Goal: Information Seeking & Learning: Check status

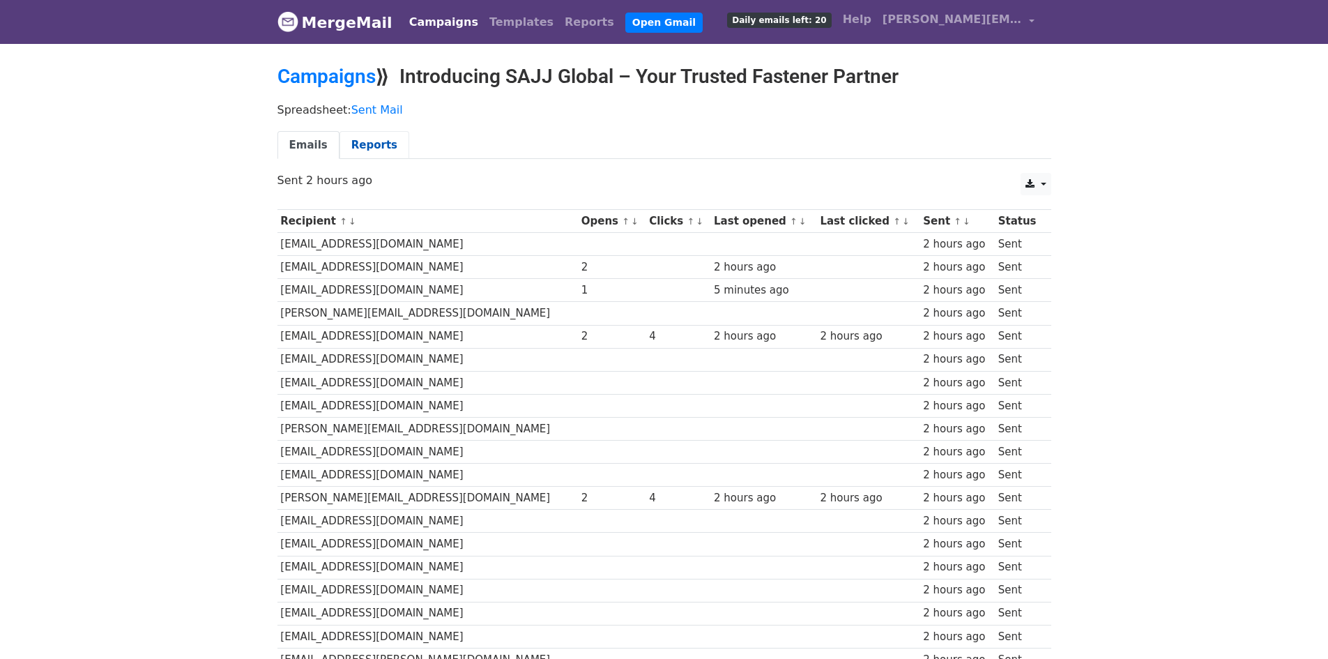
click at [369, 139] on link "Reports" at bounding box center [374, 145] width 70 height 29
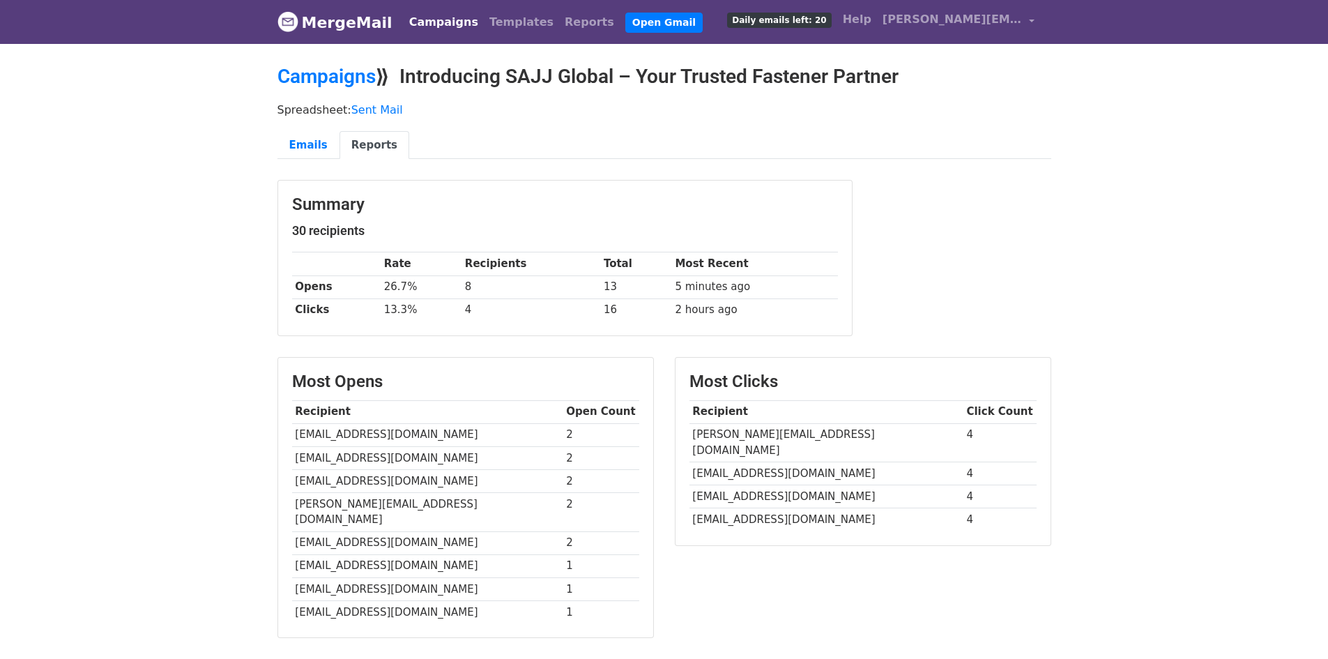
click at [330, 31] on link "MergeMail" at bounding box center [334, 22] width 115 height 29
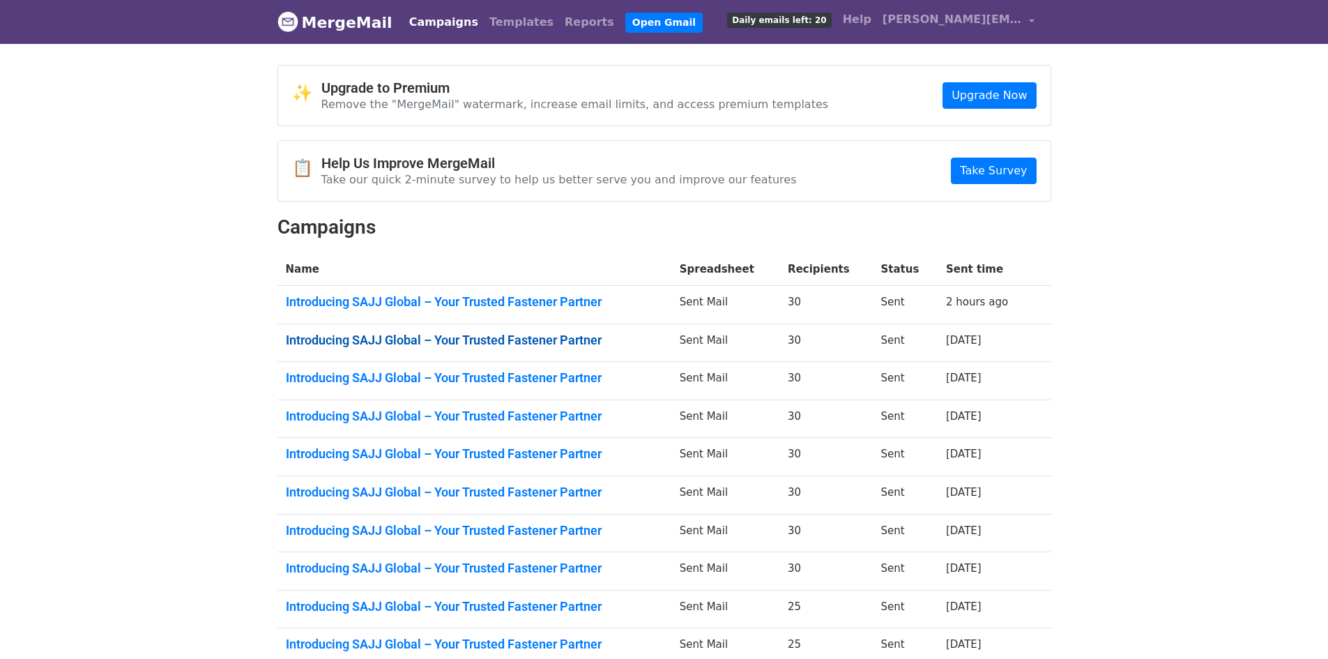
click at [499, 340] on link "Introducing SAJJ Global – Your Trusted Fastener Partner" at bounding box center [474, 339] width 377 height 15
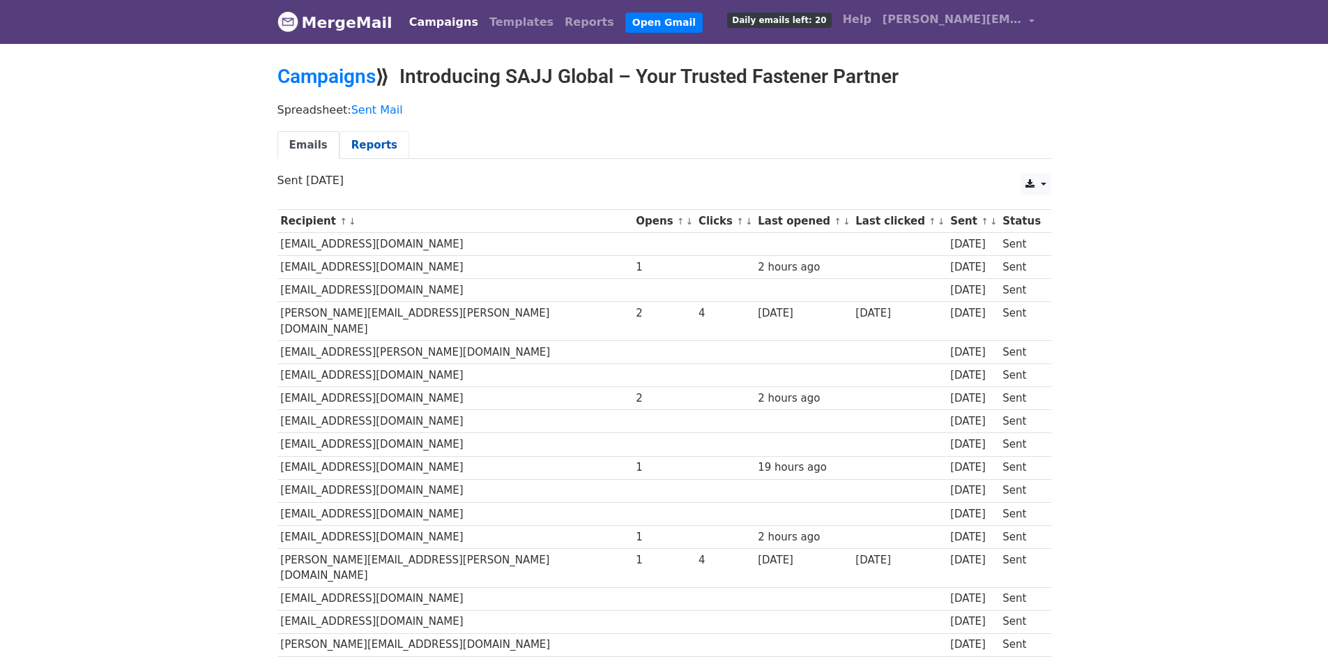
click at [365, 135] on link "Reports" at bounding box center [374, 145] width 70 height 29
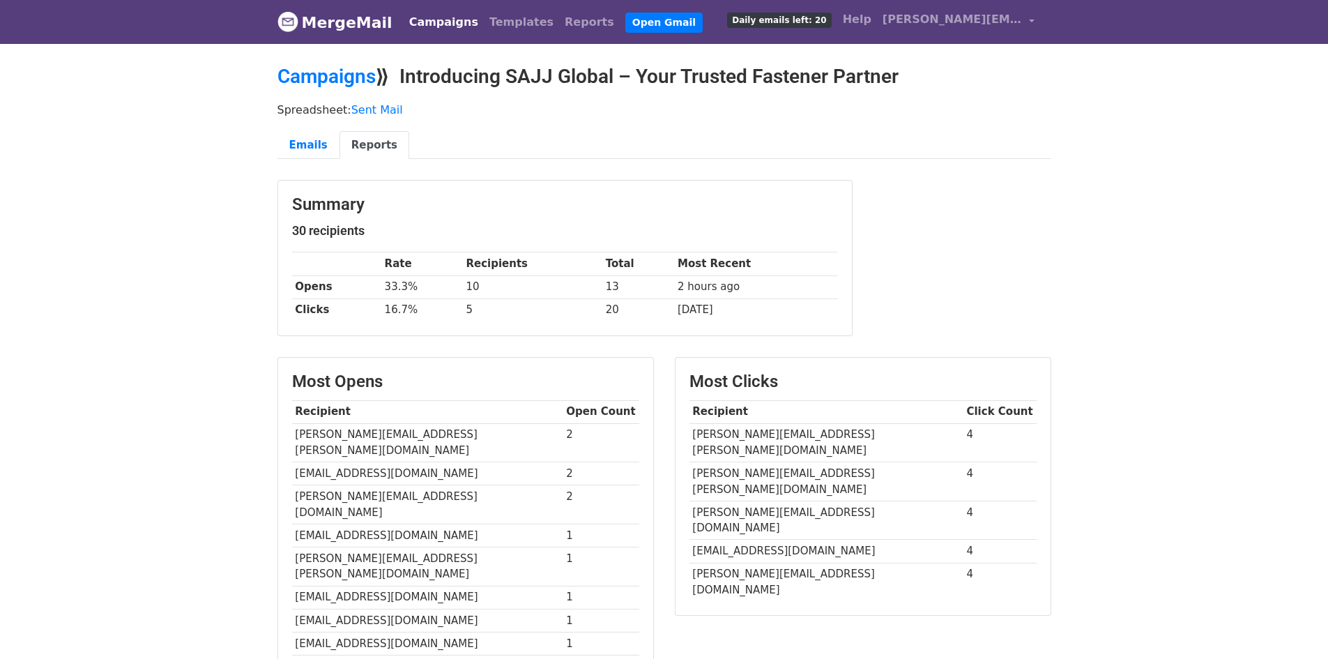
click at [291, 11] on img at bounding box center [287, 21] width 21 height 21
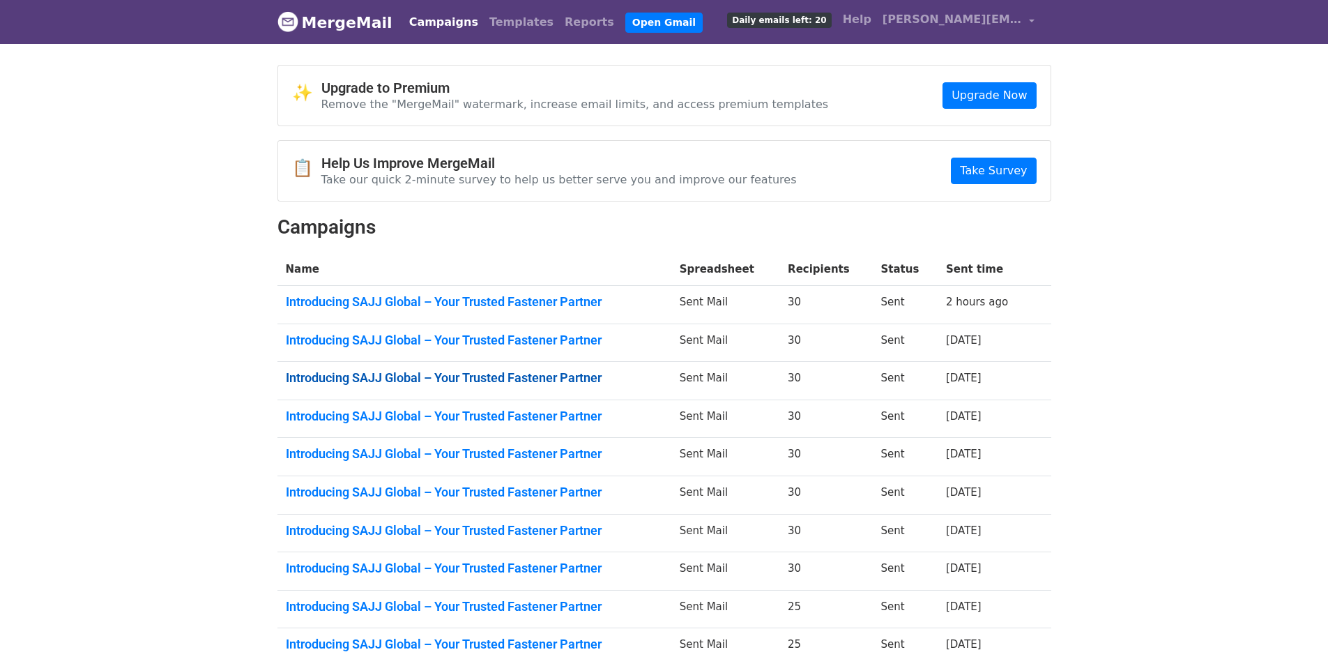
click at [454, 372] on link "Introducing SAJJ Global – Your Trusted Fastener Partner" at bounding box center [474, 377] width 377 height 15
click at [544, 421] on link "Introducing SAJJ Global – Your Trusted Fastener Partner" at bounding box center [474, 415] width 377 height 15
click at [590, 450] on link "Introducing SAJJ Global – Your Trusted Fastener Partner" at bounding box center [474, 453] width 377 height 15
click at [539, 488] on link "Introducing SAJJ Global – Your Trusted Fastener Partner" at bounding box center [474, 491] width 377 height 15
click at [522, 523] on link "Introducing SAJJ Global – Your Trusted Fastener Partner" at bounding box center [474, 530] width 377 height 15
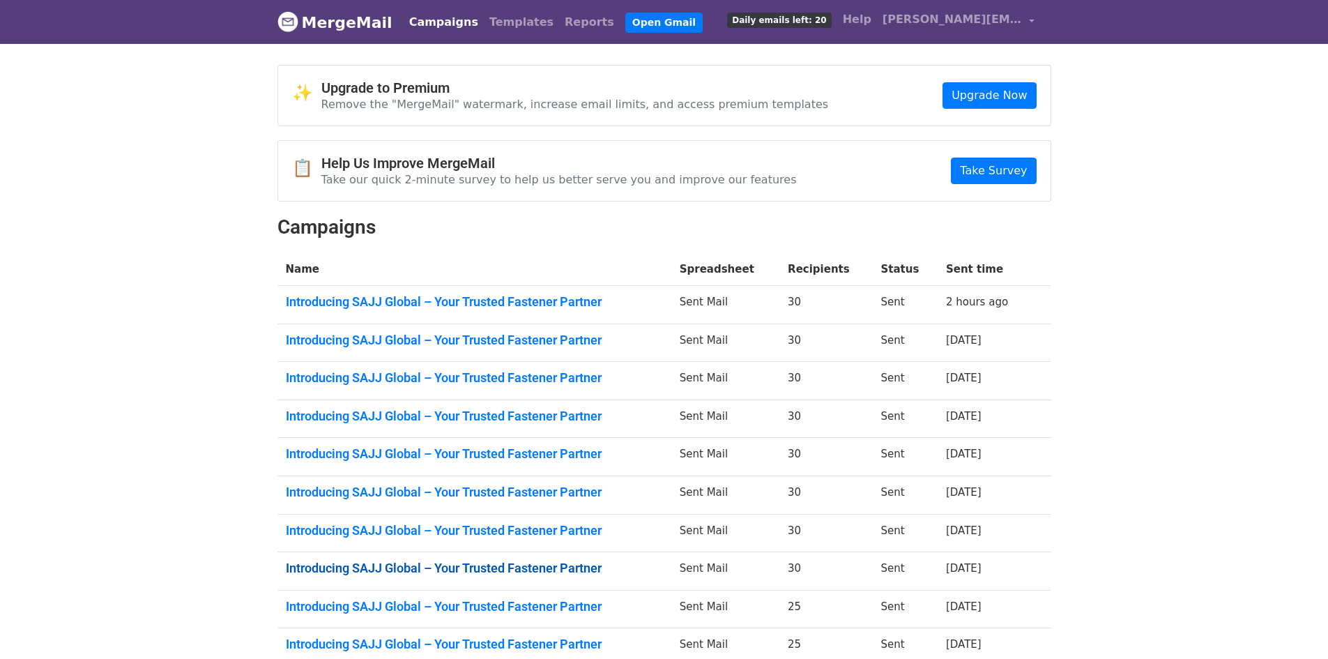
click at [538, 569] on link "Introducing SAJJ Global – Your Trusted Fastener Partner" at bounding box center [474, 567] width 377 height 15
click at [577, 600] on link "Introducing SAJJ Global – Your Trusted Fastener Partner" at bounding box center [474, 606] width 377 height 15
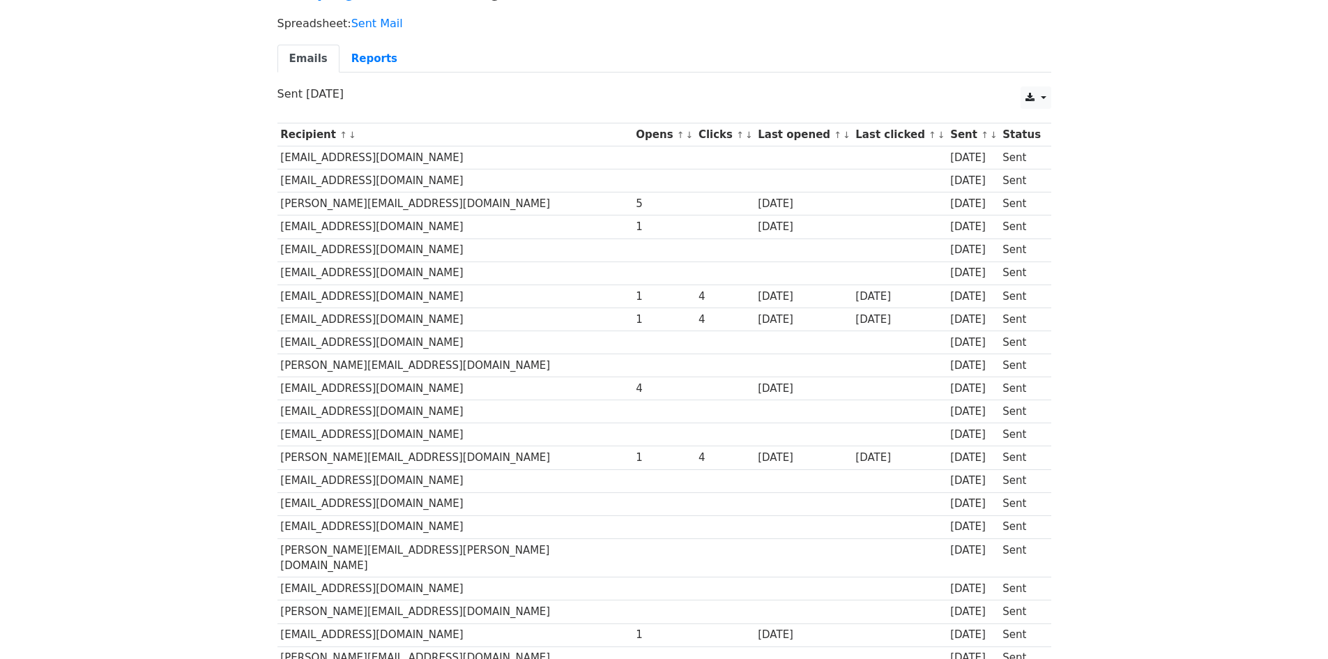
scroll to position [279, 0]
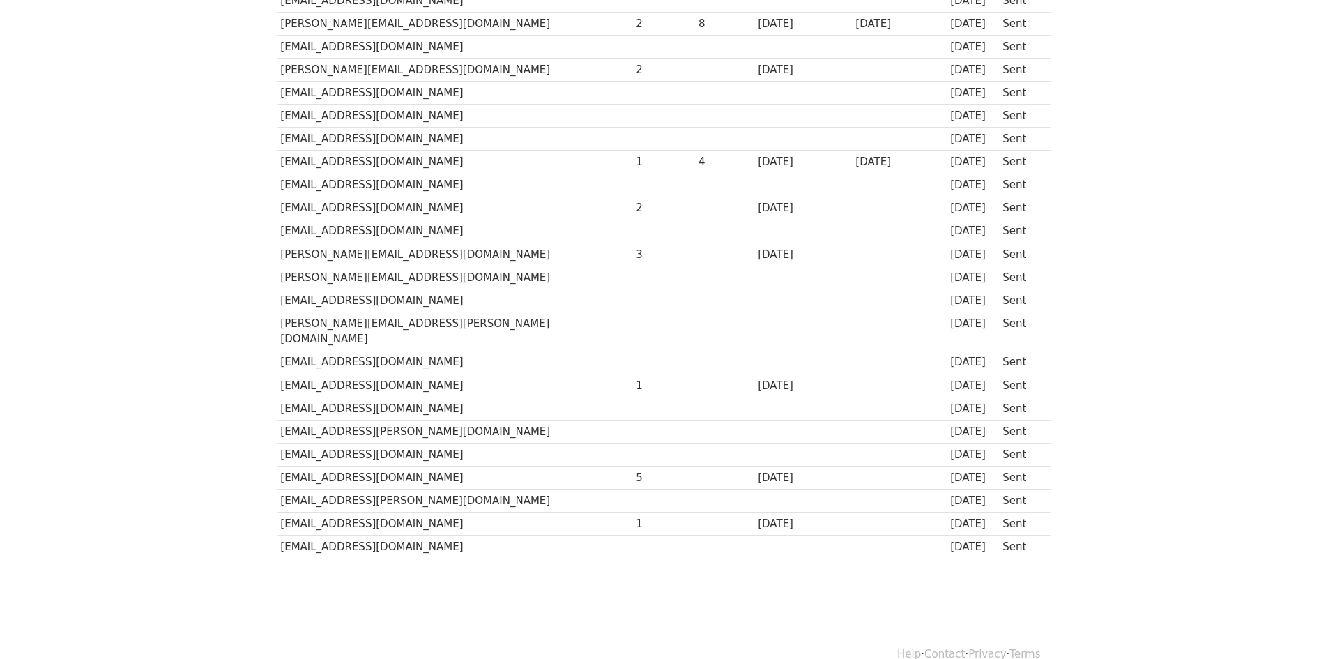
scroll to position [390, 0]
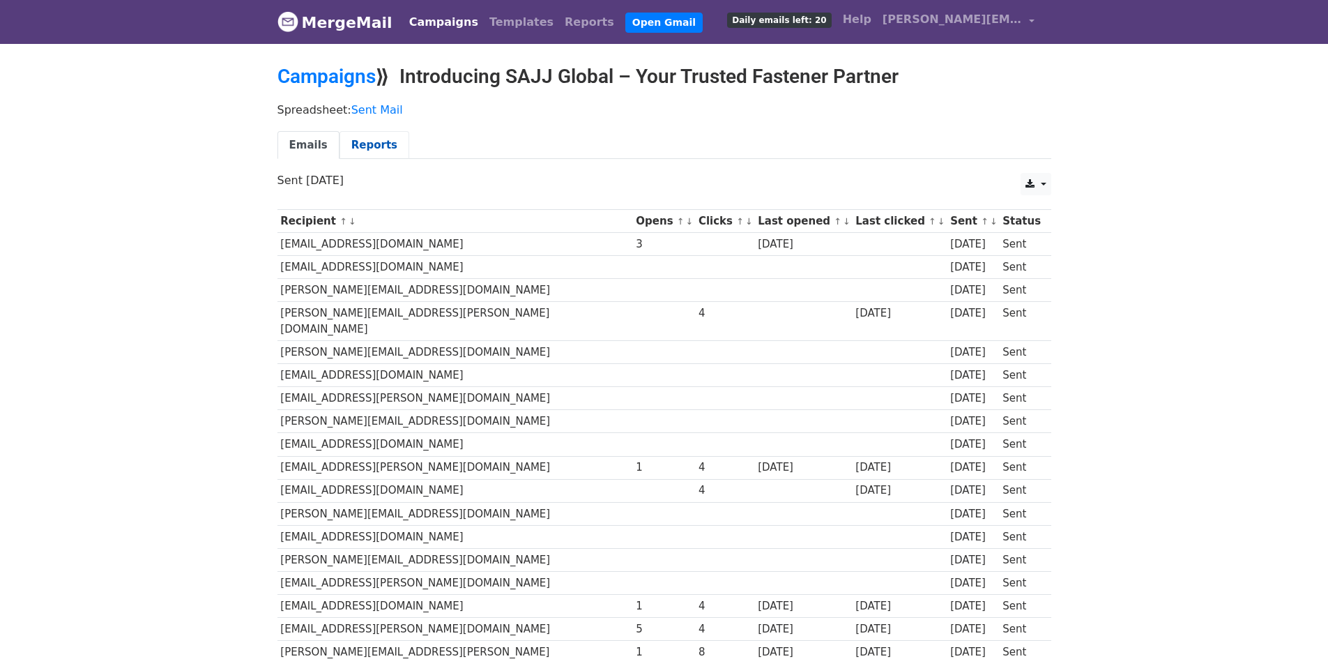
click at [380, 144] on link "Reports" at bounding box center [374, 145] width 70 height 29
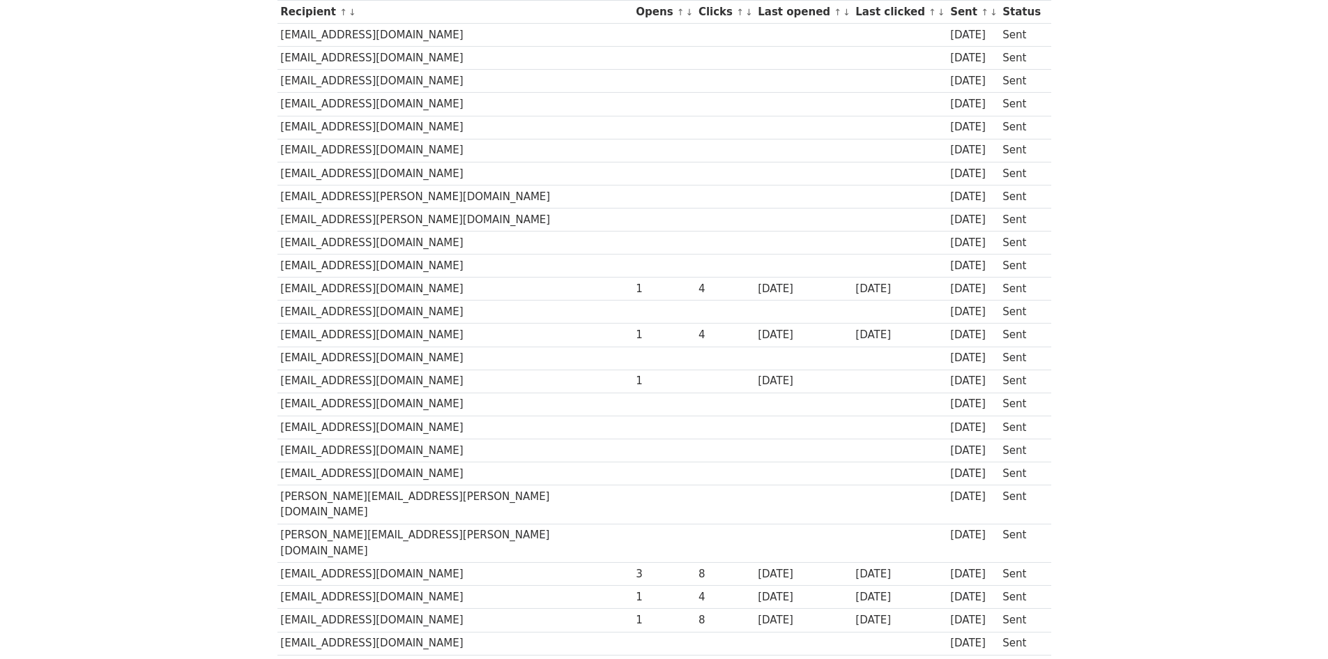
scroll to position [390, 0]
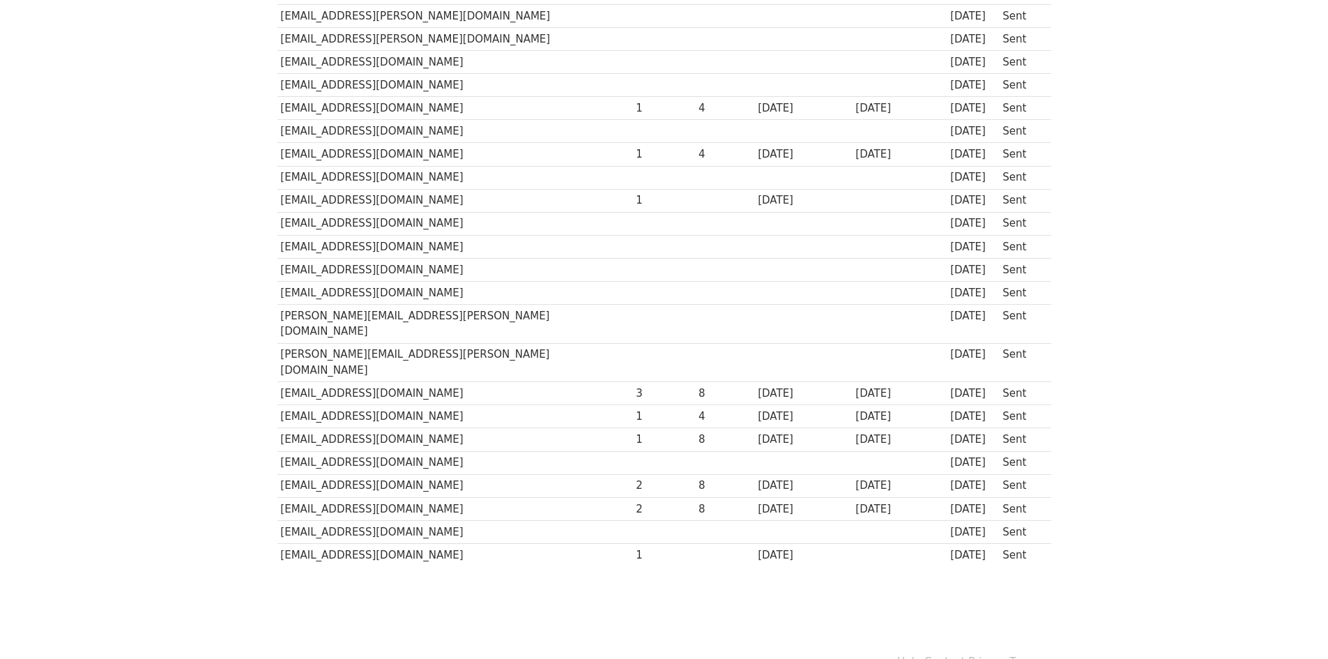
click at [465, 597] on body "MergeMail Campaigns Templates Reports Open Gmail Daily emails left: 20 Help joa…" at bounding box center [664, 121] width 1328 height 1023
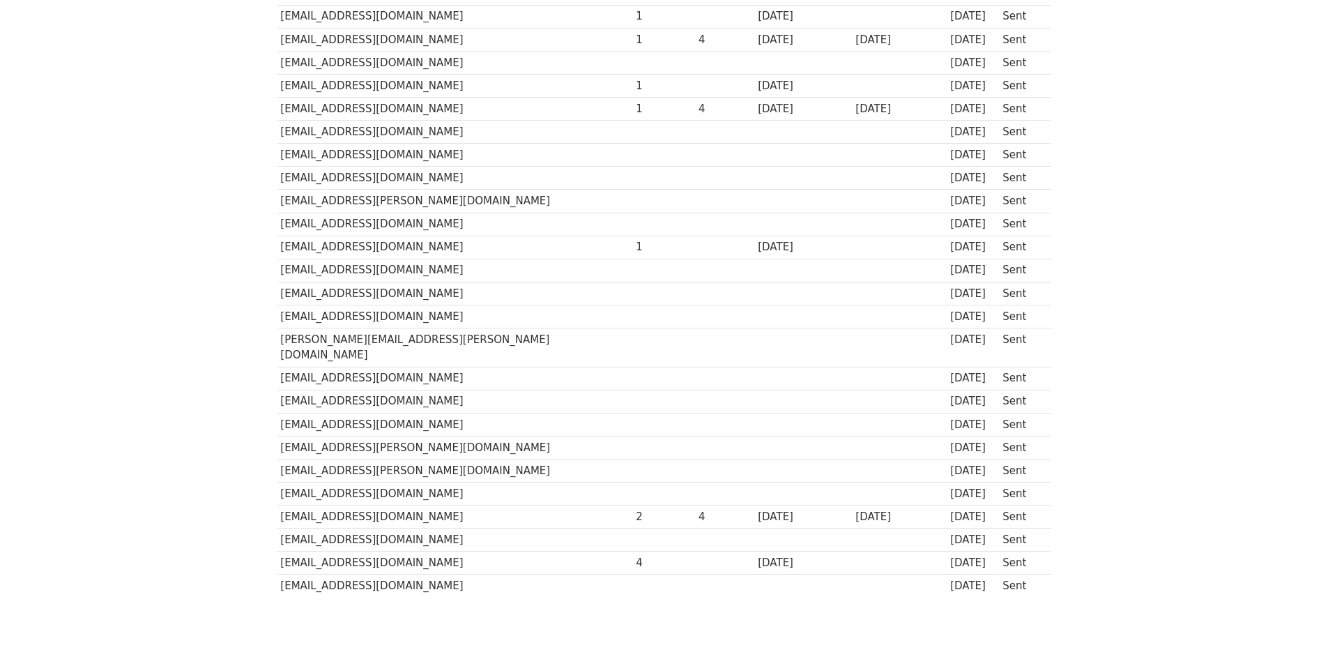
scroll to position [320, 0]
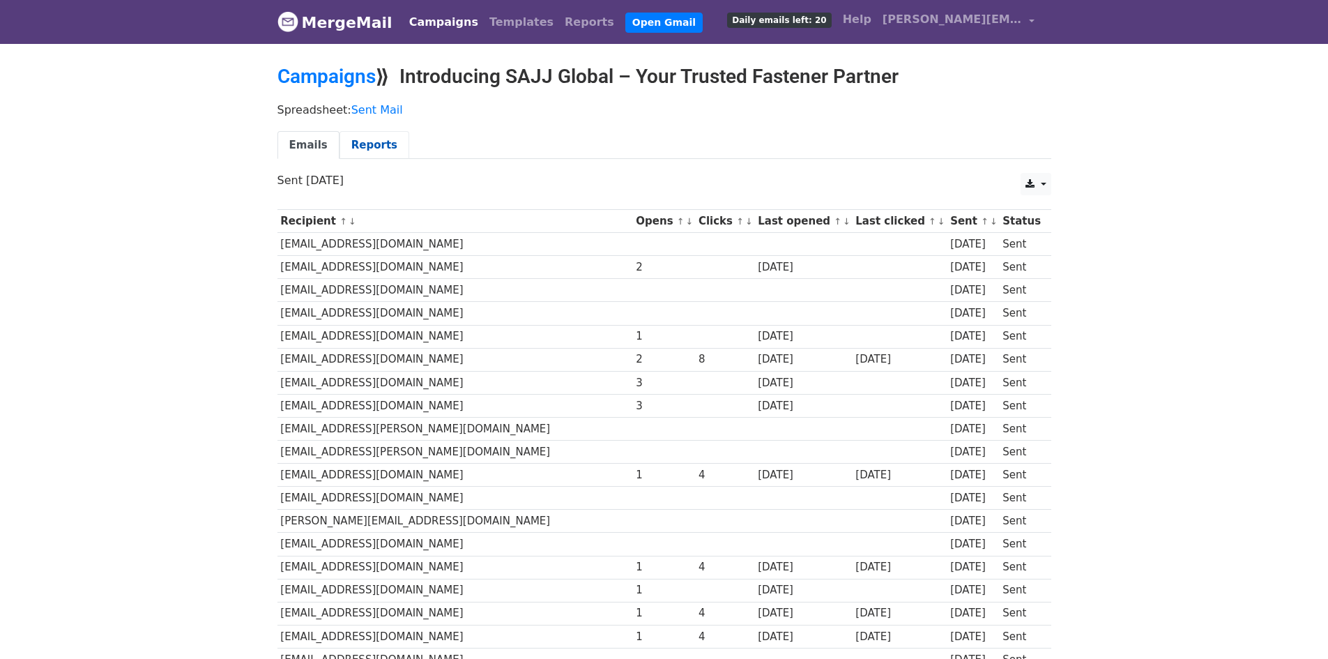
click at [358, 151] on link "Reports" at bounding box center [374, 145] width 70 height 29
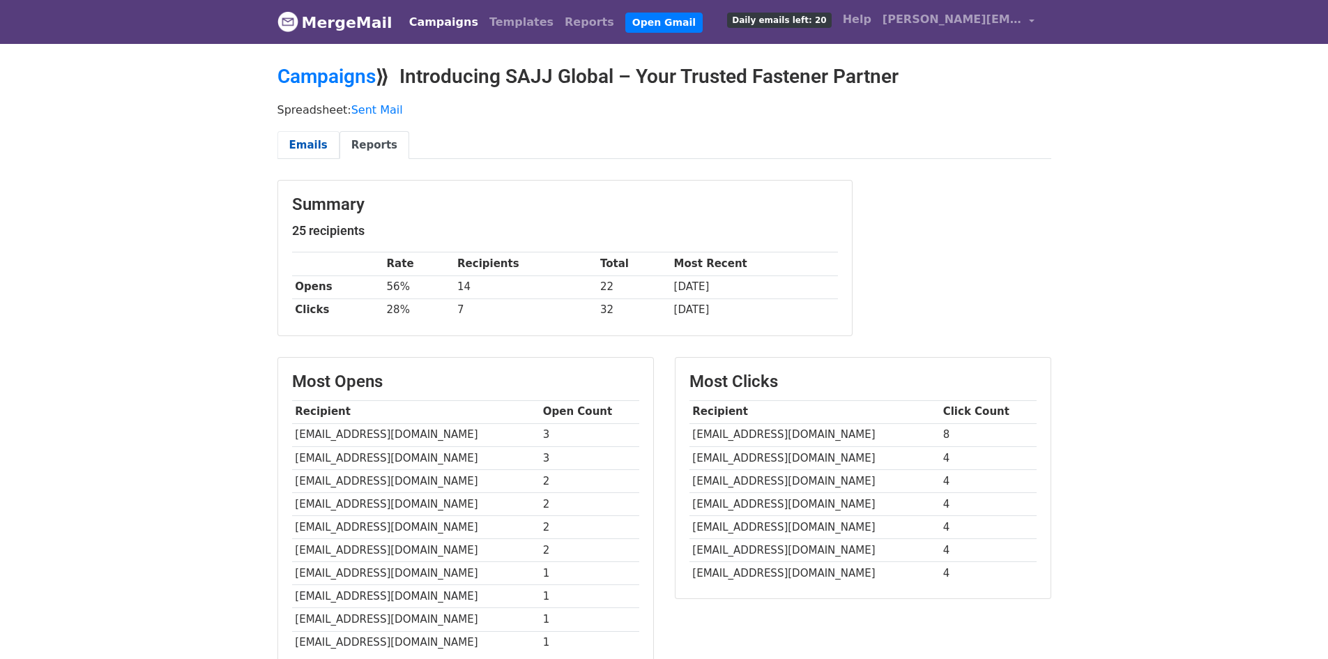
click at [316, 148] on link "Emails" at bounding box center [308, 145] width 62 height 29
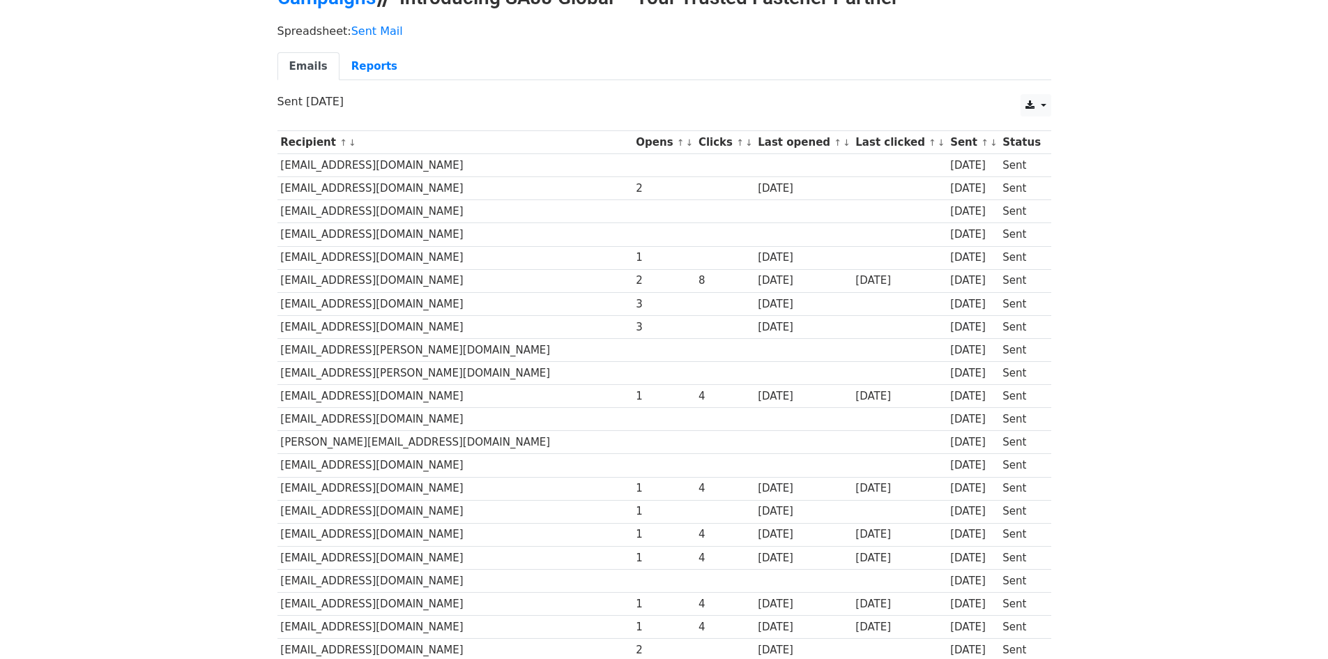
scroll to position [65, 0]
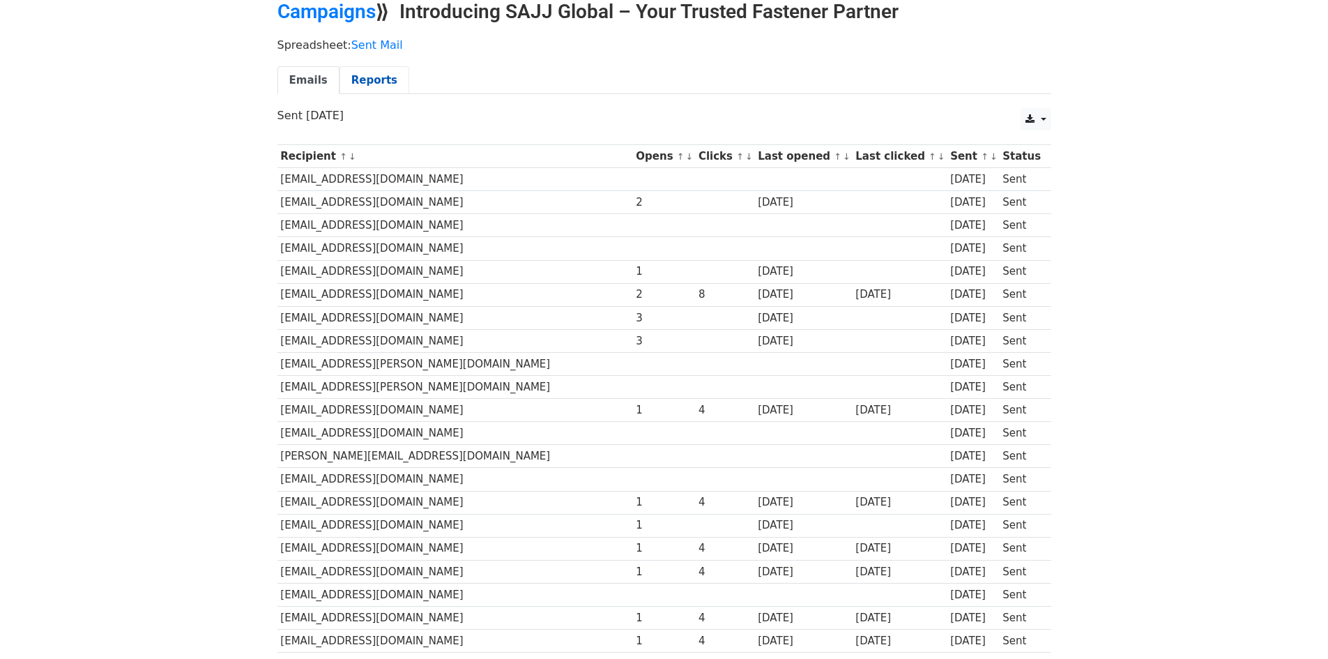
click at [365, 77] on link "Reports" at bounding box center [374, 80] width 70 height 29
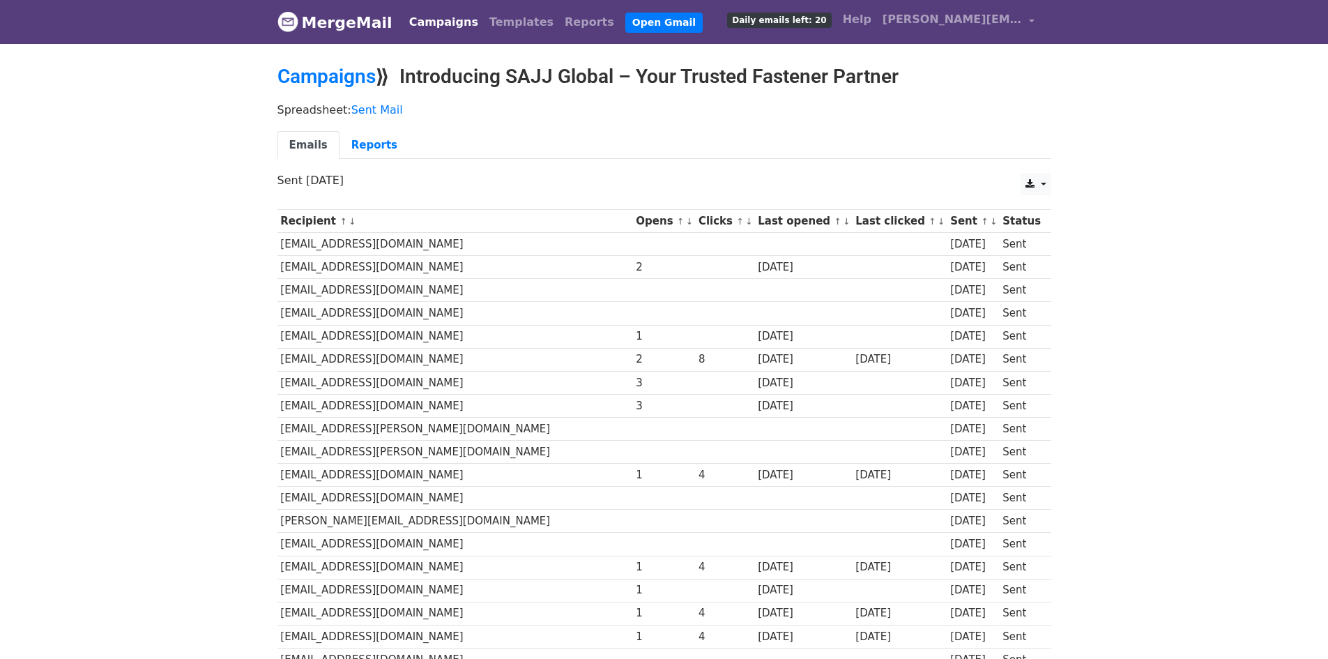
click at [334, 20] on link "MergeMail" at bounding box center [334, 22] width 115 height 29
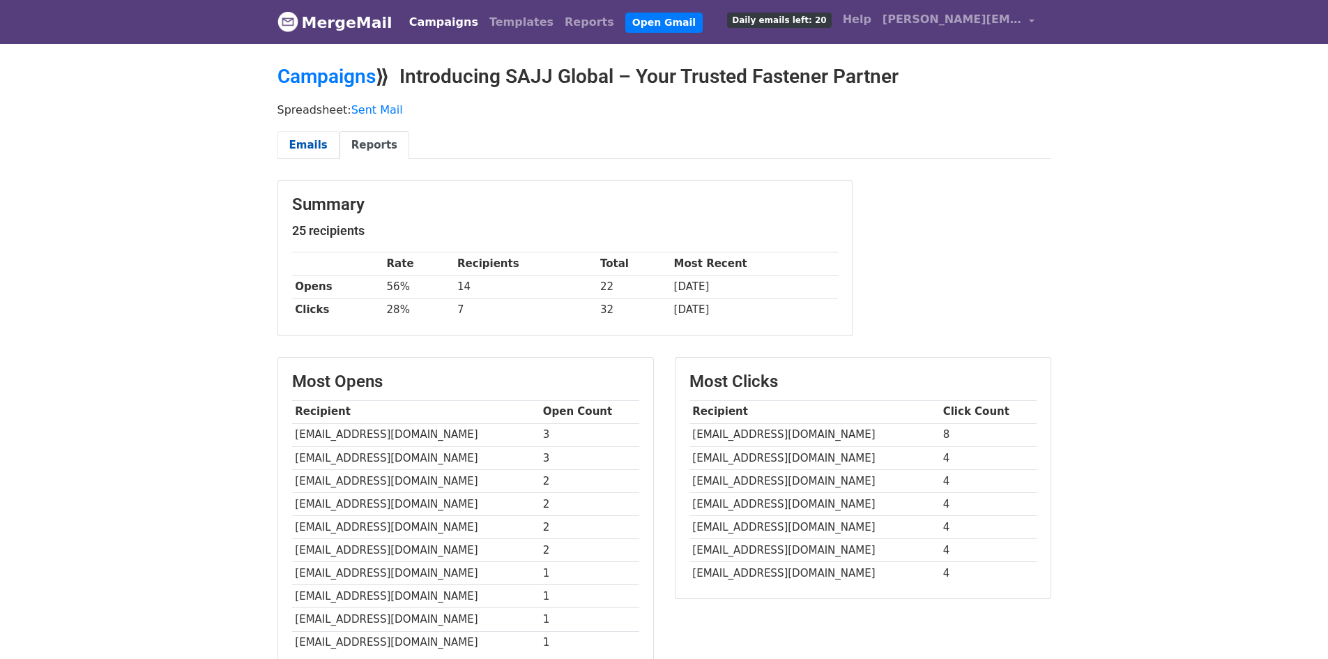
click at [305, 144] on link "Emails" at bounding box center [308, 145] width 62 height 29
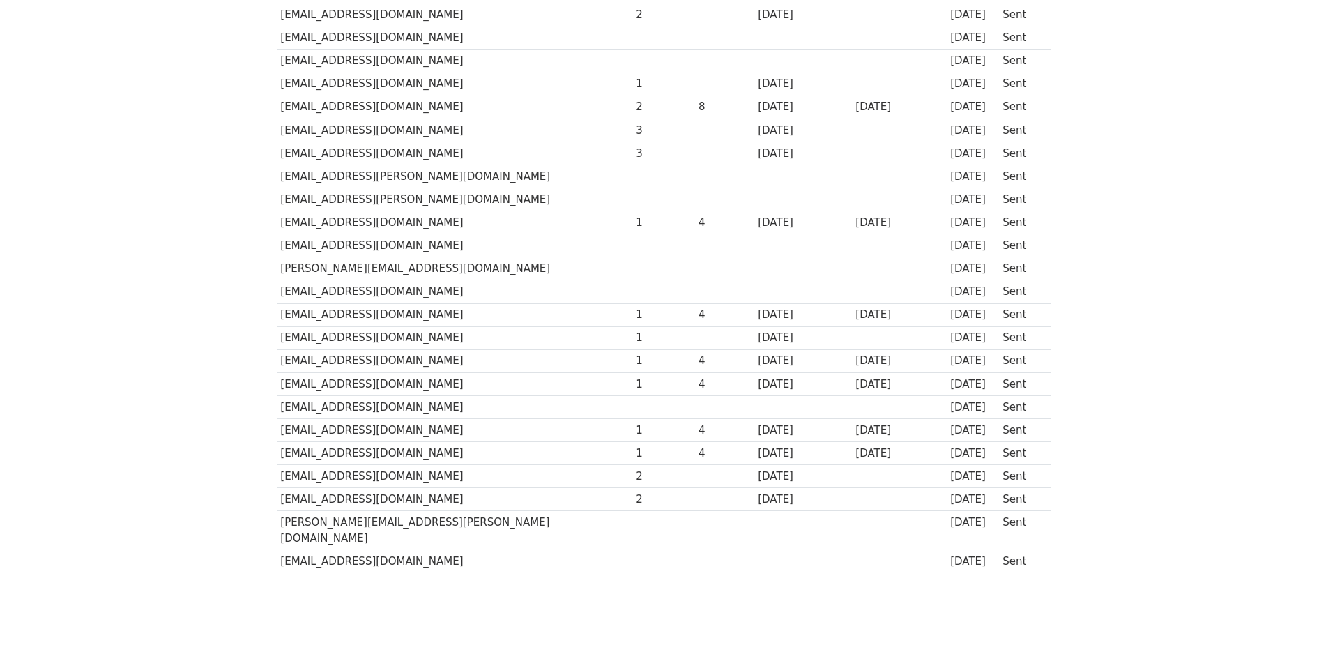
scroll to position [274, 0]
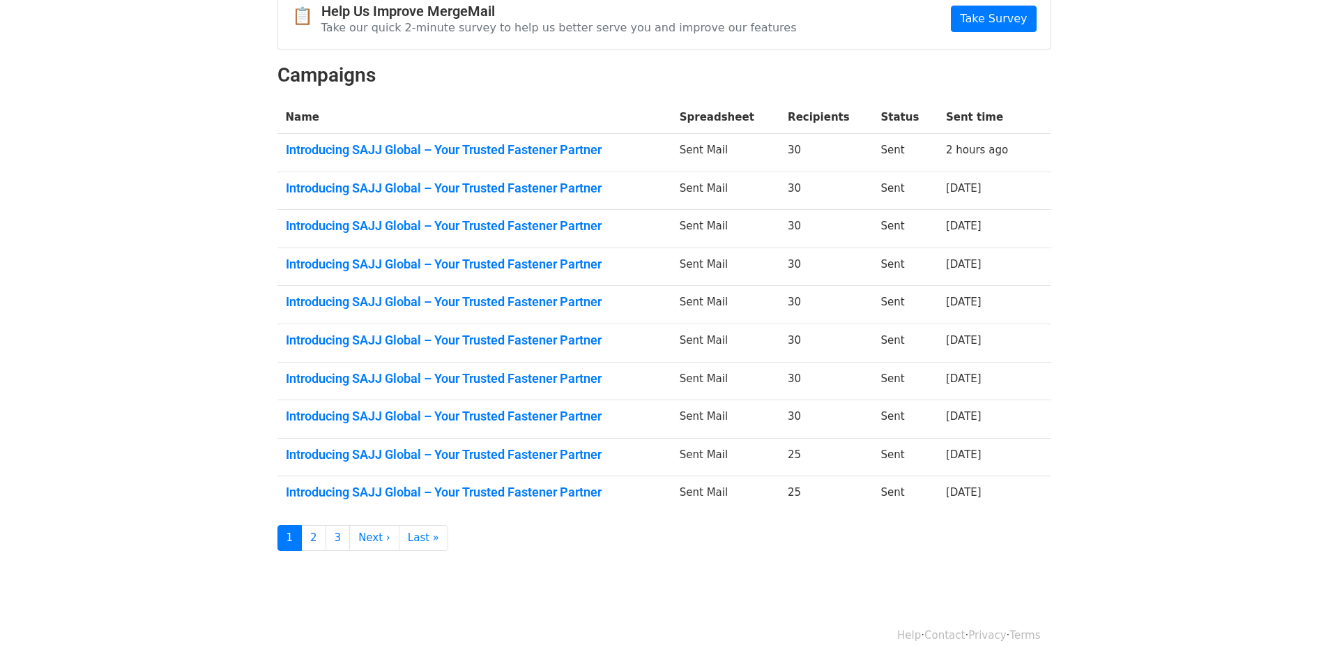
scroll to position [156, 0]
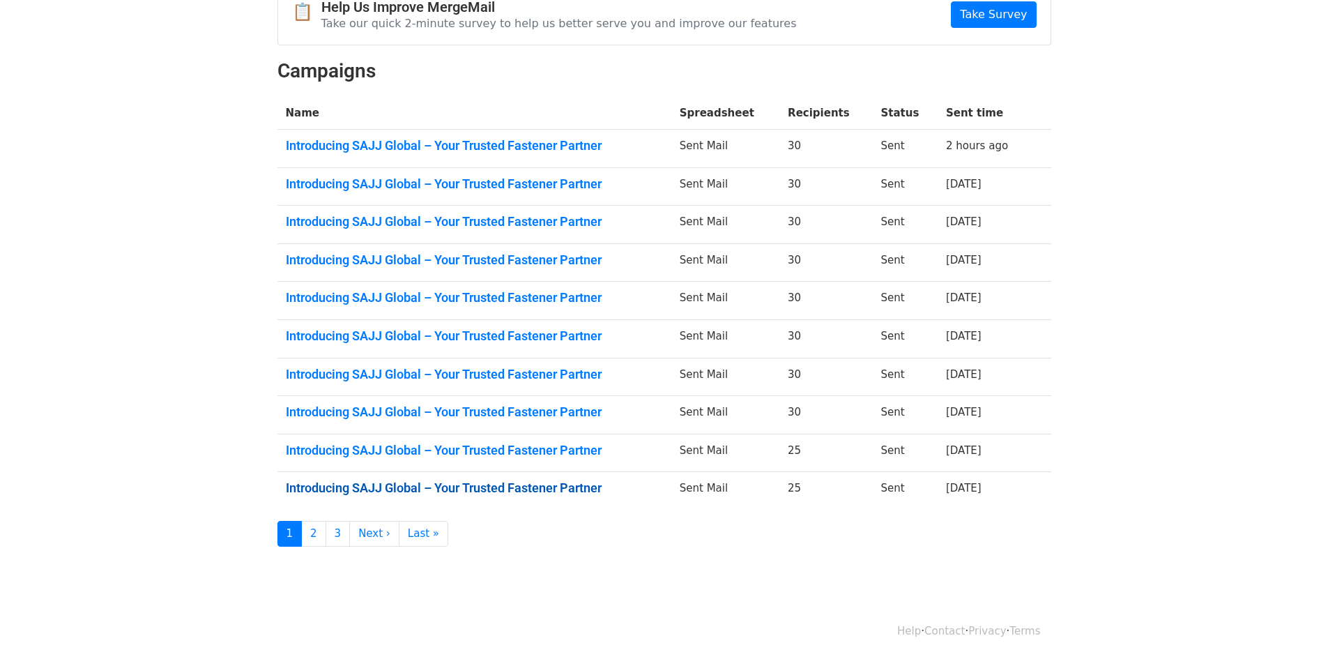
click at [424, 490] on link "Introducing SAJJ Global – Your Trusted Fastener Partner" at bounding box center [474, 487] width 377 height 15
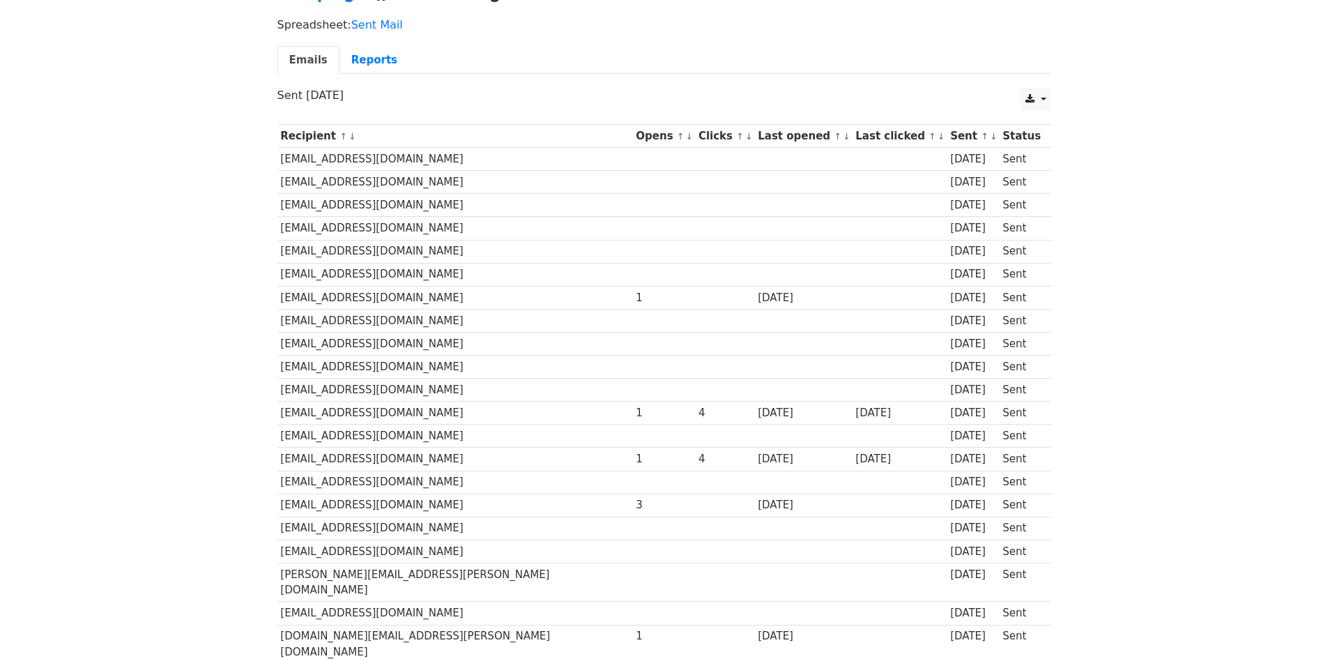
scroll to position [274, 0]
